Goal: Task Accomplishment & Management: Manage account settings

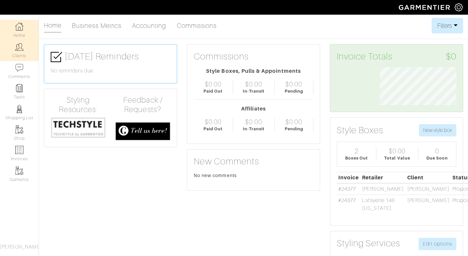
scroll to position [38, 86]
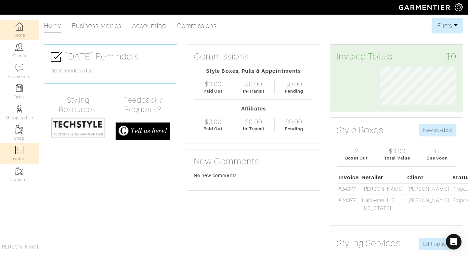
click at [18, 150] on img at bounding box center [19, 150] width 8 height 8
select select
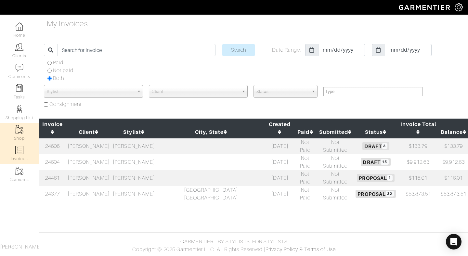
click at [23, 124] on link "Shop" at bounding box center [19, 133] width 39 height 20
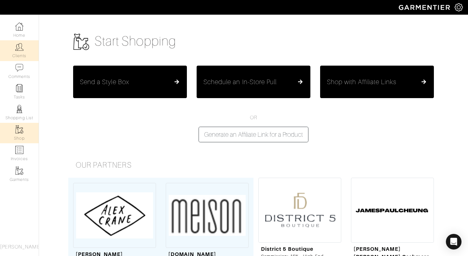
click at [21, 53] on link "Clients" at bounding box center [19, 50] width 39 height 20
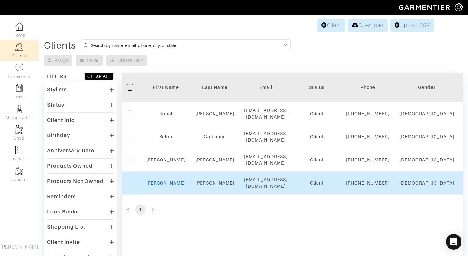
click at [166, 186] on link "[PERSON_NAME]" at bounding box center [165, 183] width 39 height 5
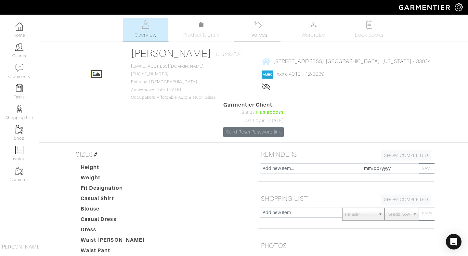
click at [266, 30] on link "Invoices" at bounding box center [258, 30] width 46 height 24
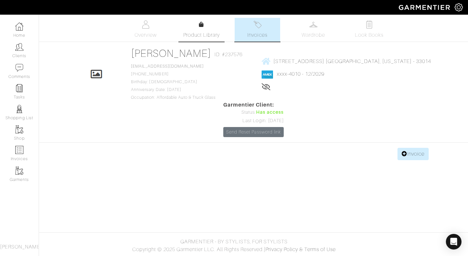
click at [199, 31] on link "Product Library" at bounding box center [202, 30] width 46 height 18
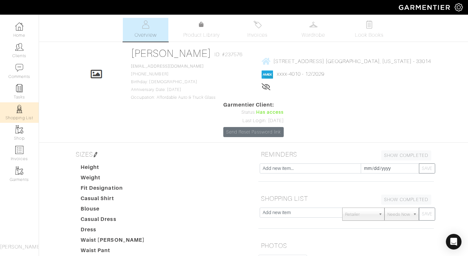
click at [20, 109] on img at bounding box center [19, 109] width 8 height 8
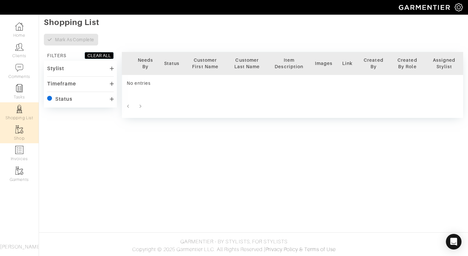
click at [20, 130] on img at bounding box center [19, 130] width 8 height 8
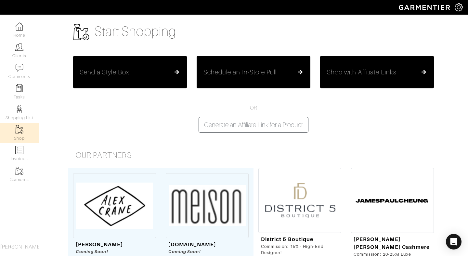
scroll to position [11, 0]
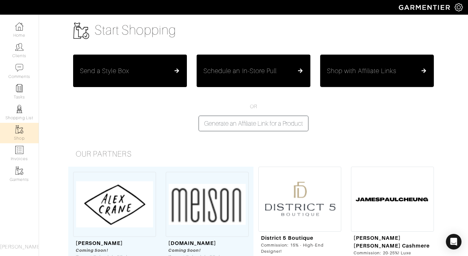
click at [395, 81] on button "Shop with Affiliate Links" at bounding box center [377, 71] width 114 height 33
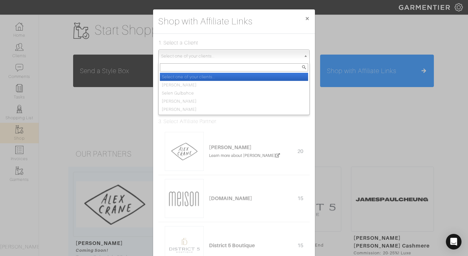
click at [266, 59] on span "Select one of your clients..." at bounding box center [231, 56] width 140 height 13
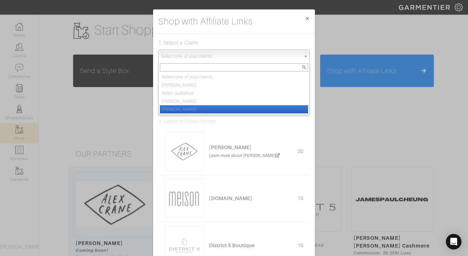
click at [236, 110] on li "[PERSON_NAME]" at bounding box center [234, 109] width 148 height 8
select select "[PERSON_NAME]"
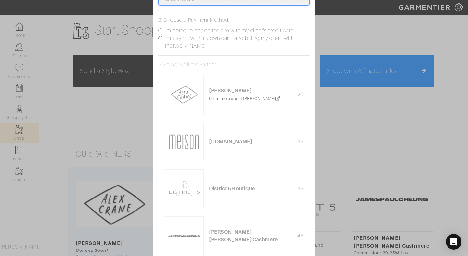
scroll to position [0, 0]
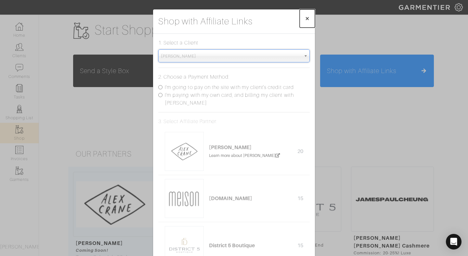
click at [309, 20] on span "×" at bounding box center [307, 18] width 5 height 9
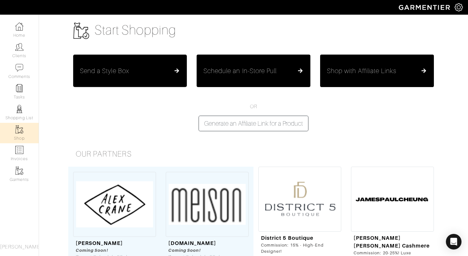
click at [161, 65] on button "Send a Style Box" at bounding box center [130, 71] width 114 height 33
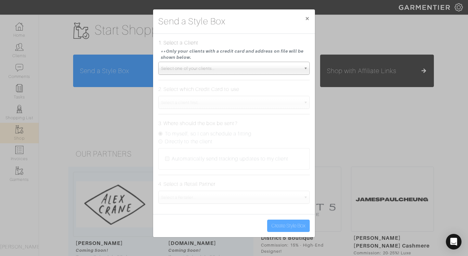
click at [195, 68] on span "Select one of your clients..." at bounding box center [231, 68] width 140 height 13
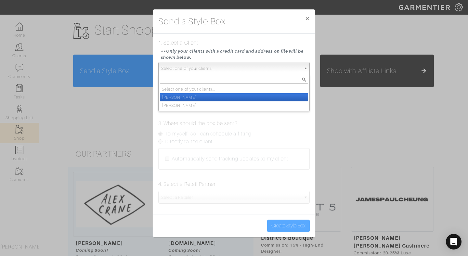
click at [187, 100] on li "[PERSON_NAME]" at bounding box center [234, 97] width 148 height 8
select select "[PERSON_NAME]"
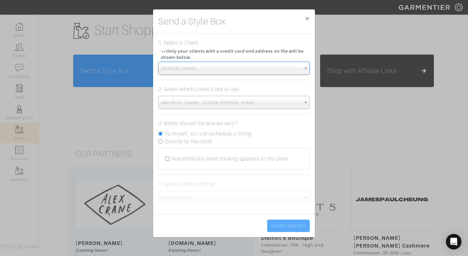
click at [160, 141] on input "Directly to the client" at bounding box center [160, 142] width 4 height 4
radio input "true"
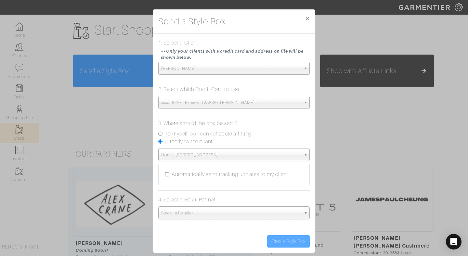
scroll to position [6, 0]
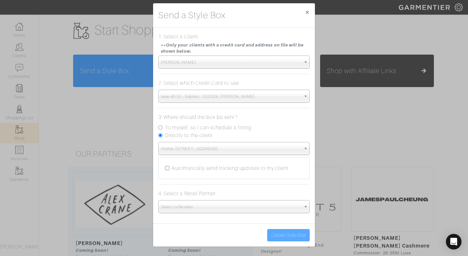
click at [171, 170] on div "Automatically send tracking updates to my client" at bounding box center [234, 169] width 138 height 8
click at [167, 167] on input "Automatically send tracking updates to my client" at bounding box center [167, 168] width 4 height 4
checkbox input "true"
click at [191, 209] on span "Select a Retailer..." at bounding box center [231, 207] width 140 height 13
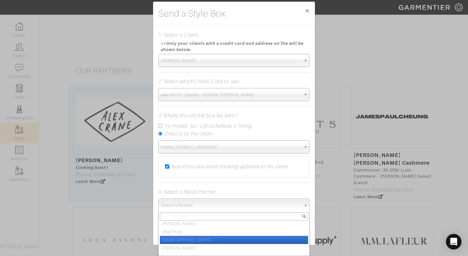
scroll to position [49, 0]
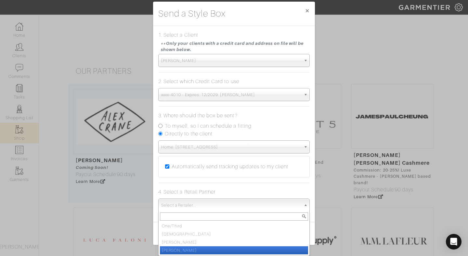
click at [202, 249] on li "Vince" at bounding box center [234, 251] width 148 height 8
select select "19"
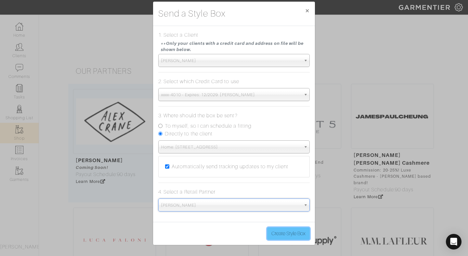
click at [289, 234] on button "Create Style Box" at bounding box center [288, 234] width 43 height 12
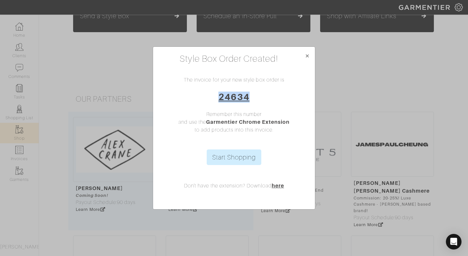
drag, startPoint x: 254, startPoint y: 96, endPoint x: 211, endPoint y: 95, distance: 42.6
click at [211, 95] on h3 "24634" at bounding box center [234, 97] width 152 height 11
copy link "24634"
click at [232, 157] on link "Start Shopping" at bounding box center [234, 158] width 55 height 16
click at [308, 55] on span "×" at bounding box center [307, 55] width 5 height 9
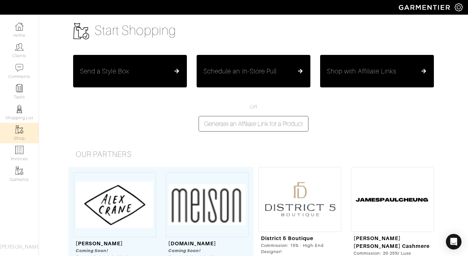
scroll to position [0, 0]
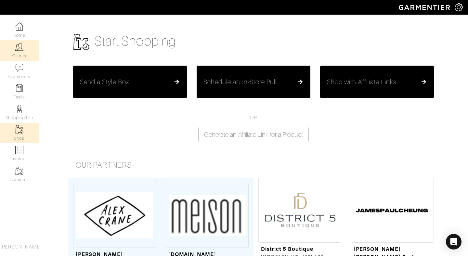
click at [23, 55] on link "Clients" at bounding box center [19, 50] width 39 height 20
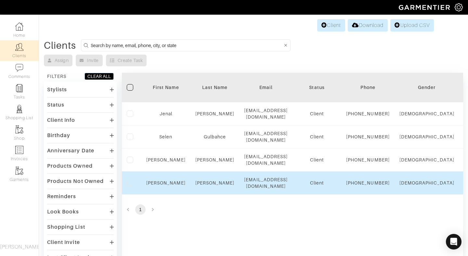
click at [161, 195] on td "Susan" at bounding box center [165, 183] width 49 height 23
click at [165, 186] on link "Susan" at bounding box center [165, 183] width 39 height 5
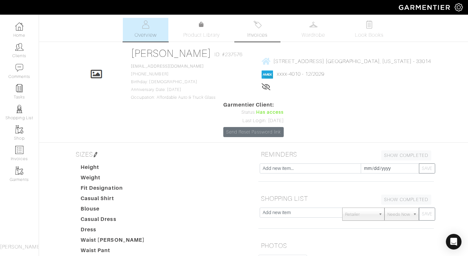
click at [261, 27] on img at bounding box center [258, 24] width 8 height 8
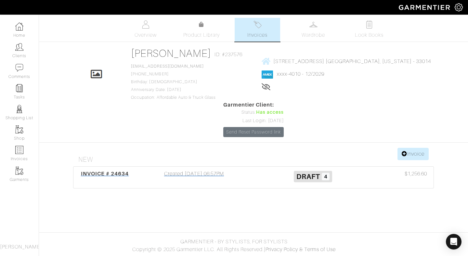
click at [305, 173] on span "Draft" at bounding box center [309, 177] width 24 height 8
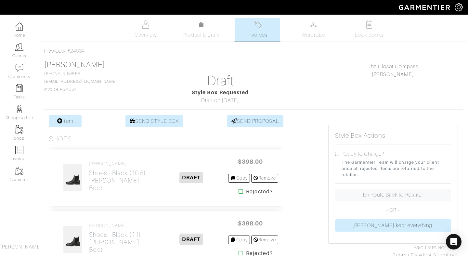
click at [220, 138] on div "Shoes" at bounding box center [166, 139] width 234 height 8
click at [261, 124] on link "SEND PROPOSAL" at bounding box center [255, 121] width 57 height 12
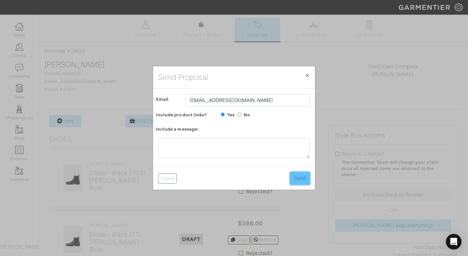
click at [303, 178] on button "Send" at bounding box center [300, 178] width 20 height 12
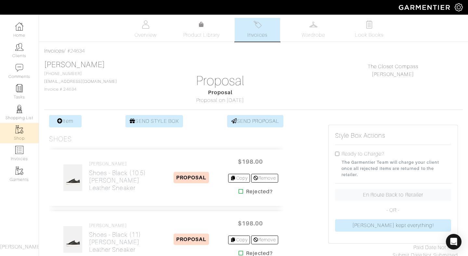
click at [20, 131] on img at bounding box center [19, 130] width 8 height 8
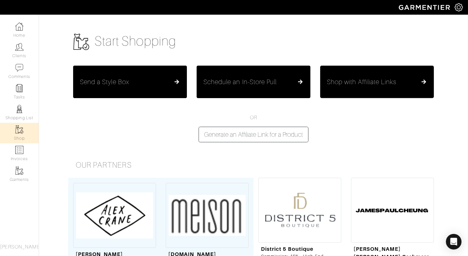
click at [382, 87] on button "Shop with Affiliate Links" at bounding box center [377, 82] width 114 height 33
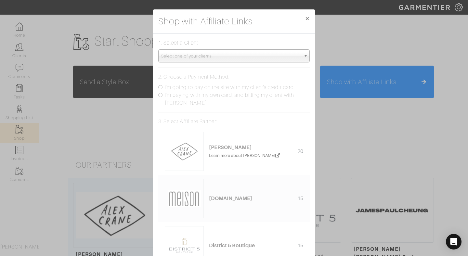
scroll to position [12, 0]
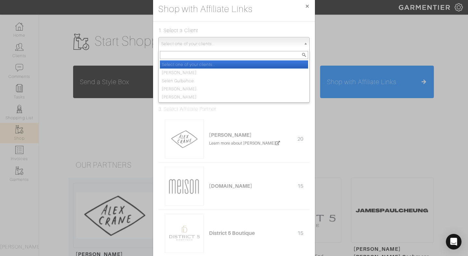
click at [265, 43] on span "Select one of your clients..." at bounding box center [231, 43] width 140 height 13
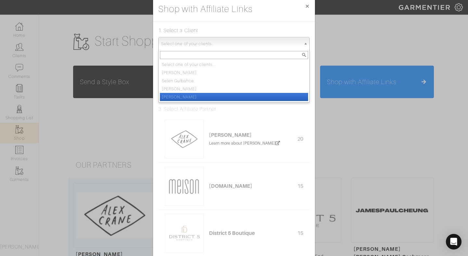
click at [250, 98] on li "[PERSON_NAME]" at bounding box center [234, 97] width 148 height 8
select select "[PERSON_NAME]"
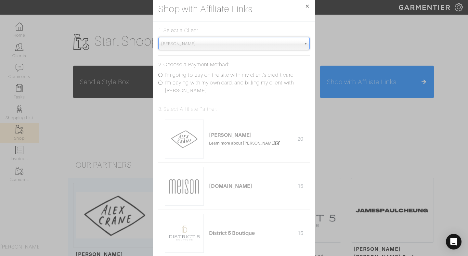
click at [159, 74] on input "I'm going to pay on the site with my client's credit card" at bounding box center [160, 75] width 4 height 4
radio input "true"
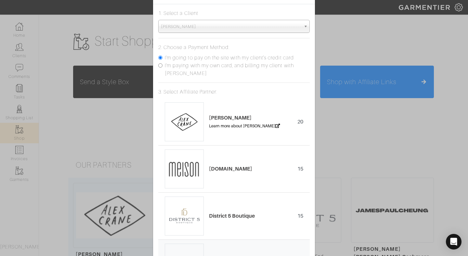
scroll to position [0, 0]
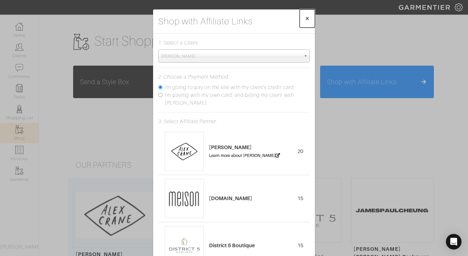
click at [311, 19] on button "×" at bounding box center [307, 18] width 15 height 18
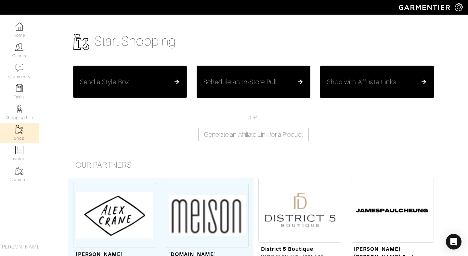
click at [124, 82] on h5 "Send a Style Box" at bounding box center [104, 82] width 49 height 8
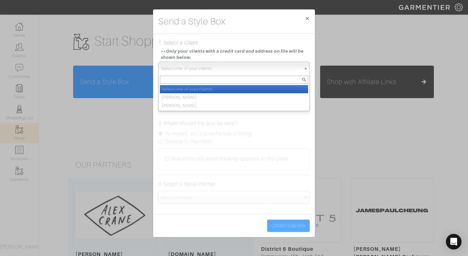
click at [210, 68] on span "Select one of your clients..." at bounding box center [231, 68] width 140 height 13
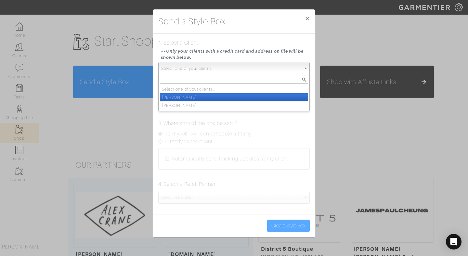
click at [207, 99] on li "Susan Morin" at bounding box center [234, 97] width 148 height 8
select select "susan-morin"
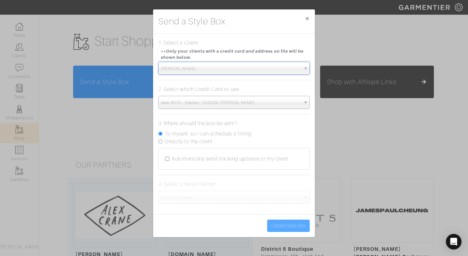
click at [159, 143] on input "Directly to the client" at bounding box center [160, 142] width 4 height 4
radio input "true"
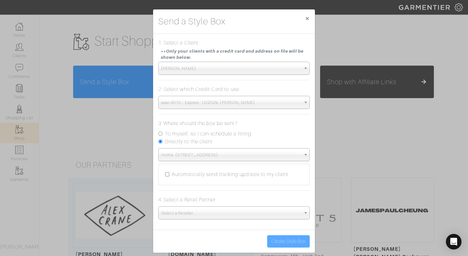
click at [165, 175] on div "Automatically send tracking updates to my client" at bounding box center [234, 174] width 151 height 21
click at [179, 213] on span "Select a Retailer..." at bounding box center [231, 213] width 140 height 13
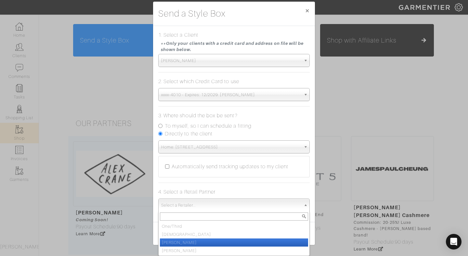
scroll to position [49, 0]
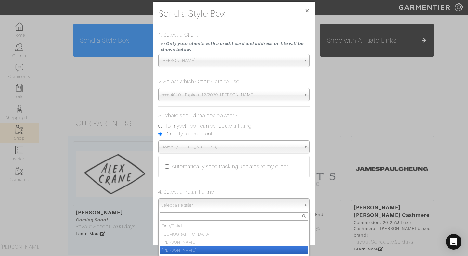
click at [196, 250] on li "Vince" at bounding box center [234, 251] width 148 height 8
select select "19"
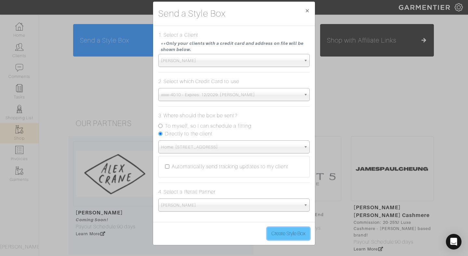
click at [281, 236] on button "Create Style Box" at bounding box center [288, 234] width 43 height 12
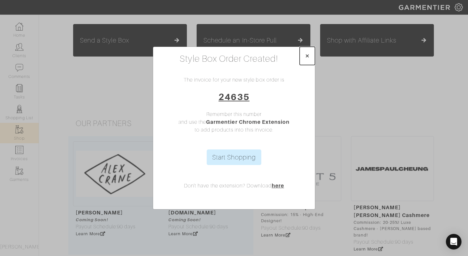
click at [306, 54] on span "×" at bounding box center [307, 55] width 5 height 9
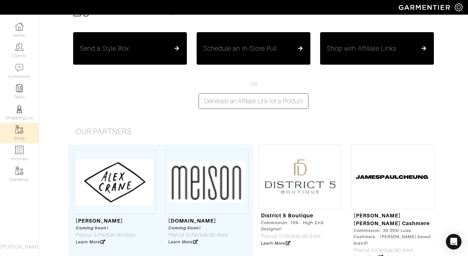
scroll to position [31, 0]
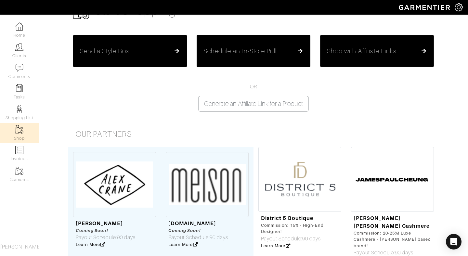
click at [355, 47] on h5 "Shop with Affiliate Links" at bounding box center [362, 51] width 70 height 8
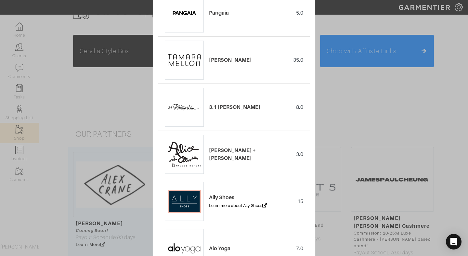
scroll to position [674, 0]
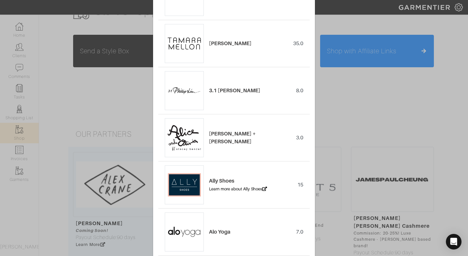
click at [108, 97] on div "Shop with Affiliate Links × 1. Select a Client Select one of your clients... Je…" at bounding box center [234, 128] width 468 height 256
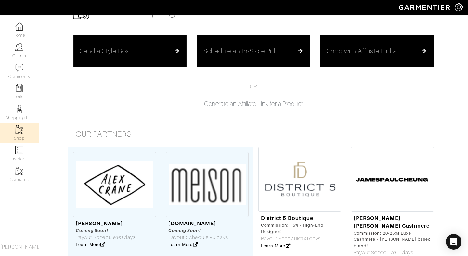
click at [170, 53] on div "Send a Style Box" at bounding box center [130, 51] width 100 height 8
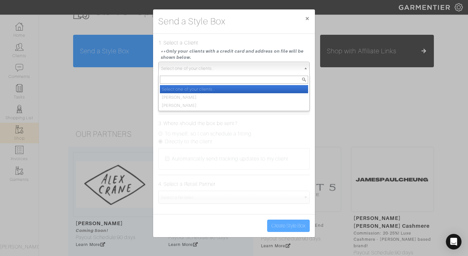
click at [230, 73] on span "Select one of your clients..." at bounding box center [231, 68] width 140 height 13
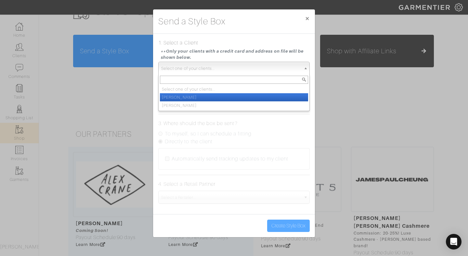
click at [220, 98] on li "Susan Morin" at bounding box center [234, 97] width 148 height 8
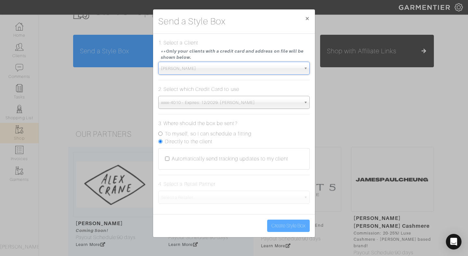
click at [160, 141] on input "Directly to the client" at bounding box center [160, 142] width 4 height 4
radio input "true"
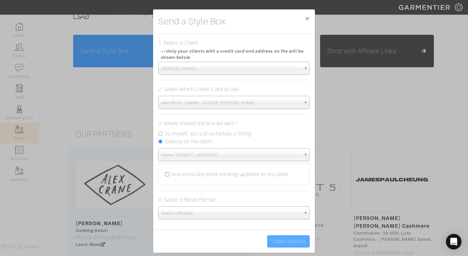
click at [168, 171] on div "Automatically send tracking updates to my client" at bounding box center [234, 175] width 138 height 8
click at [167, 174] on input "Automatically send tracking updates to my client" at bounding box center [167, 174] width 4 height 4
checkbox input "true"
click at [181, 214] on span "Select a Retailer..." at bounding box center [231, 213] width 140 height 13
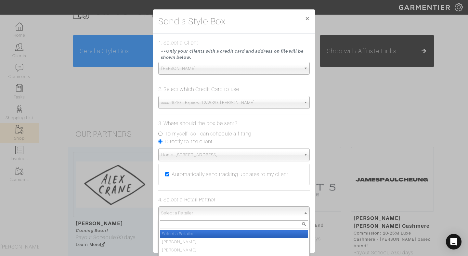
scroll to position [8, 0]
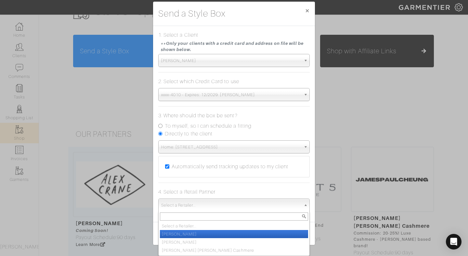
click at [177, 233] on li "Brennan" at bounding box center [234, 234] width 148 height 8
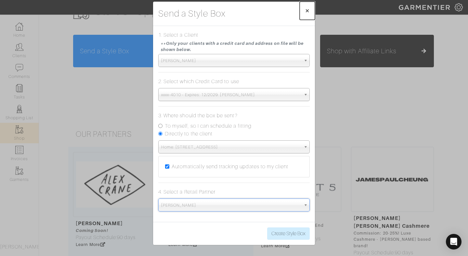
click at [307, 10] on span "×" at bounding box center [307, 10] width 5 height 9
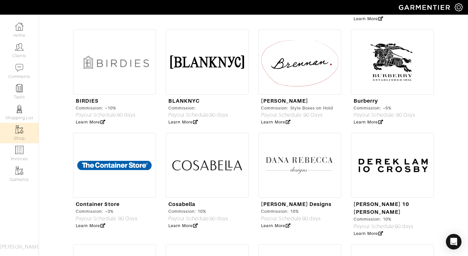
scroll to position [808, 0]
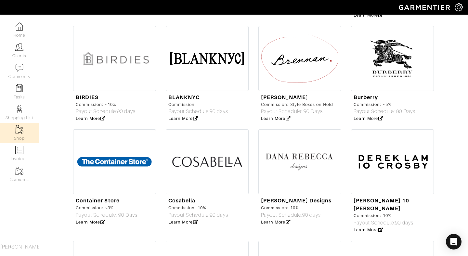
click at [293, 56] on img at bounding box center [300, 58] width 83 height 65
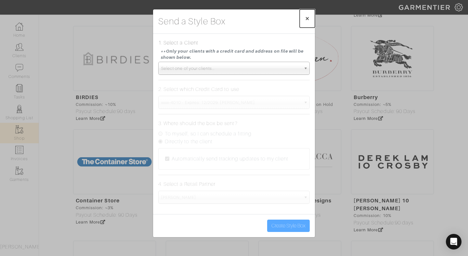
click at [308, 17] on span "×" at bounding box center [307, 18] width 5 height 9
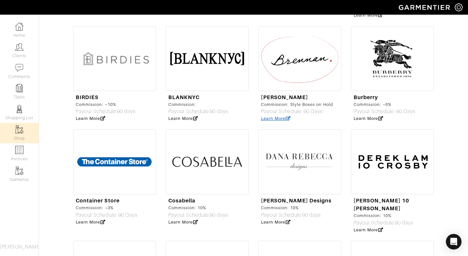
click at [275, 116] on link "Learn More" at bounding box center [276, 118] width 30 height 5
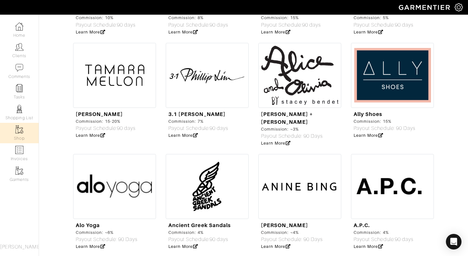
scroll to position [465, 0]
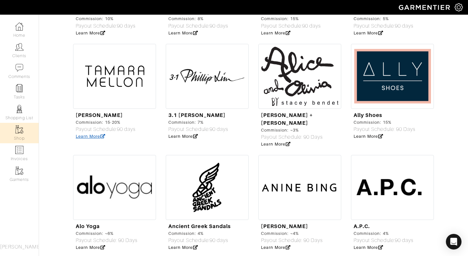
click at [97, 138] on link "Learn More" at bounding box center [91, 136] width 30 height 5
click at [114, 77] on img at bounding box center [114, 76] width 83 height 65
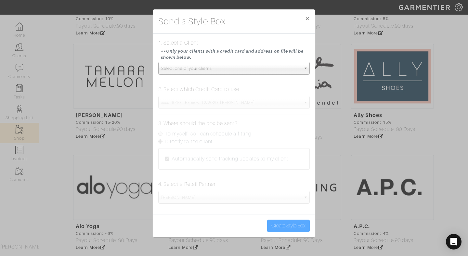
click at [108, 118] on div "Send a Style Box × 1. Select a Client **Only your clients with a credit card an…" at bounding box center [234, 128] width 468 height 256
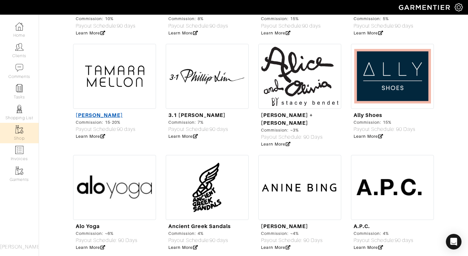
click at [90, 114] on link "Tamara Mellon" at bounding box center [99, 115] width 47 height 6
select select "6091"
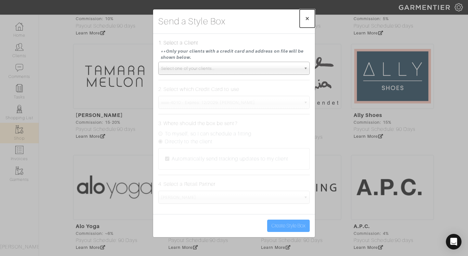
click at [307, 18] on span "×" at bounding box center [307, 18] width 5 height 9
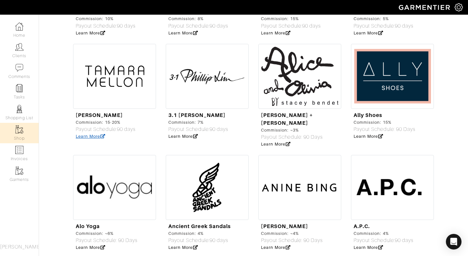
click at [96, 137] on link "Learn More" at bounding box center [91, 136] width 30 height 5
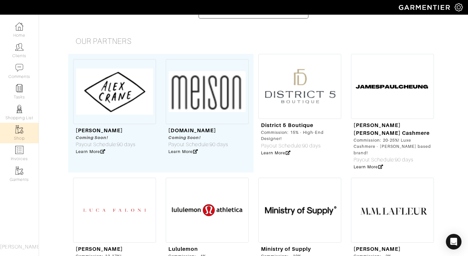
scroll to position [0, 0]
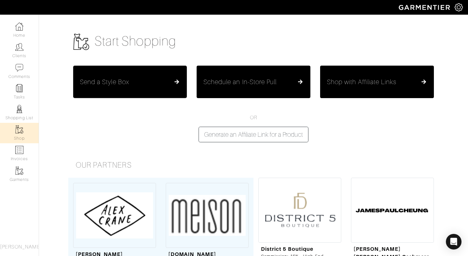
click at [134, 89] on button "Send a Style Box" at bounding box center [130, 82] width 114 height 33
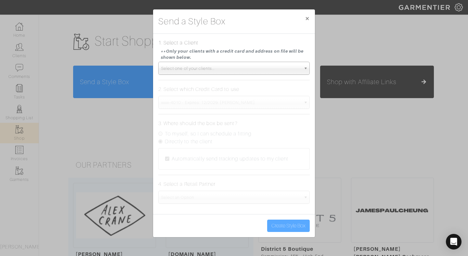
click at [186, 195] on span "Select an Option" at bounding box center [231, 197] width 140 height 13
click at [233, 72] on span "Select one of your clients..." at bounding box center [231, 68] width 140 height 13
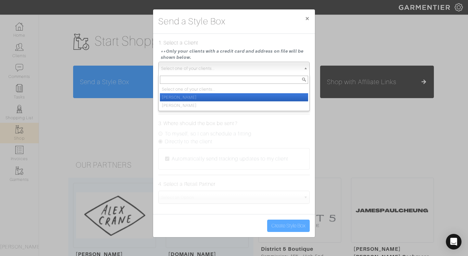
click at [222, 97] on li "Susan Morin" at bounding box center [234, 97] width 148 height 8
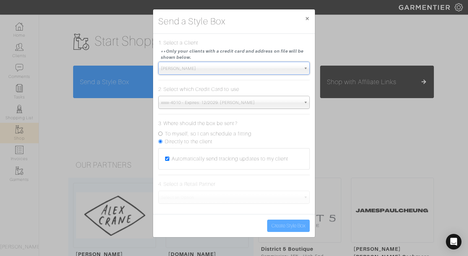
click at [159, 143] on input "Directly to the client" at bounding box center [160, 142] width 4 height 4
radio input "true"
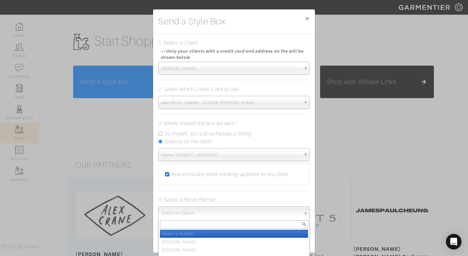
click at [192, 213] on span "Select an Option" at bounding box center [231, 213] width 140 height 13
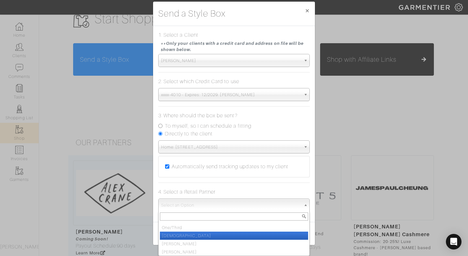
scroll to position [49, 0]
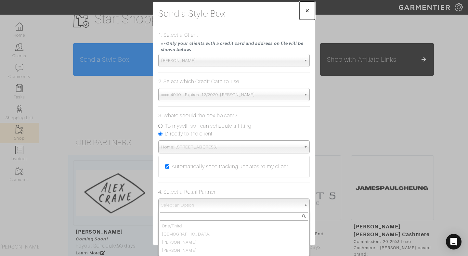
click at [311, 10] on button "×" at bounding box center [307, 11] width 15 height 18
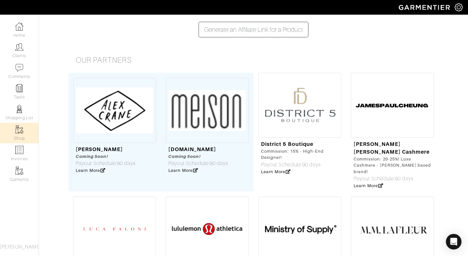
scroll to position [105, 0]
click at [370, 152] on link "James Paul Cheung Cashmere" at bounding box center [392, 148] width 76 height 14
select select "7143"
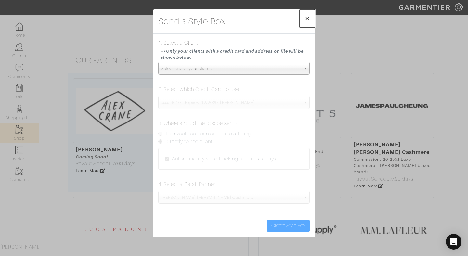
click at [309, 19] on span "×" at bounding box center [307, 18] width 5 height 9
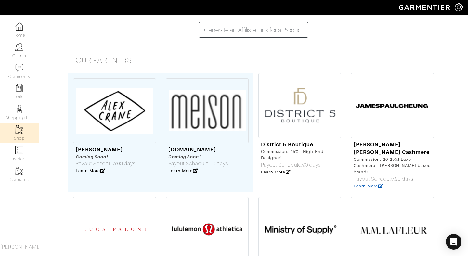
click at [360, 187] on link "Learn More" at bounding box center [369, 186] width 30 height 5
drag, startPoint x: 391, startPoint y: 154, endPoint x: 354, endPoint y: 145, distance: 38.0
click at [354, 145] on div "James Paul Cheung Cashmere" at bounding box center [393, 149] width 78 height 16
copy link "James Paul Cheung Cashmere"
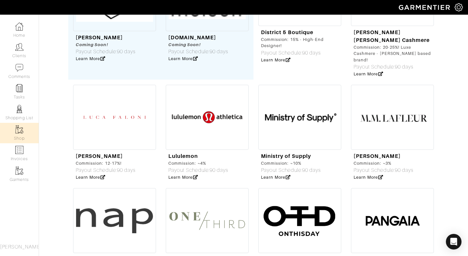
scroll to position [217, 0]
click at [89, 176] on link "Learn More" at bounding box center [91, 177] width 30 height 5
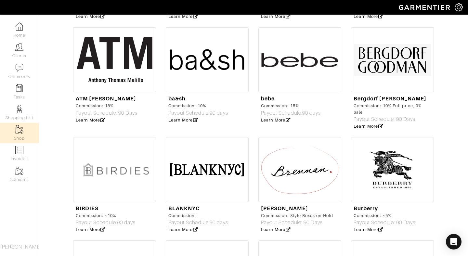
scroll to position [698, 0]
